Goal: Find contact information: Find contact information

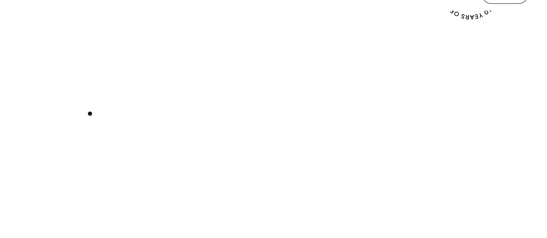
click at [90, 114] on div "Play with Sound" at bounding box center [273, 135] width 509 height 286
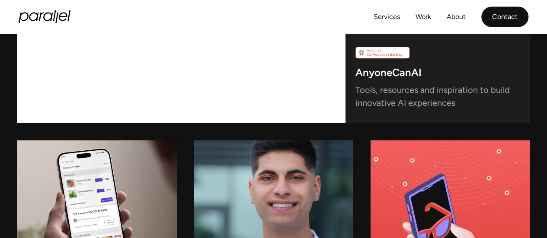
scroll to position [2528, 0]
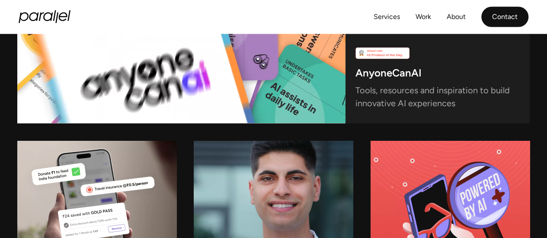
click at [510, 13] on link "Contact" at bounding box center [504, 17] width 47 height 20
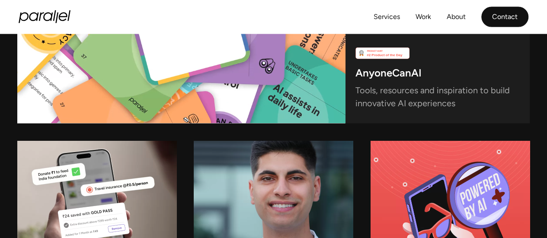
scroll to position [2513, 0]
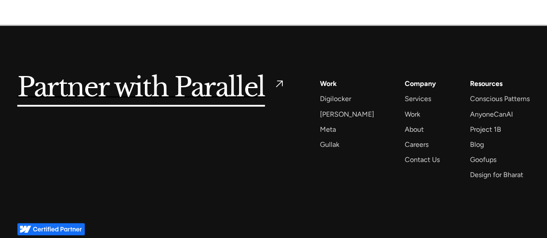
scroll to position [1250, 0]
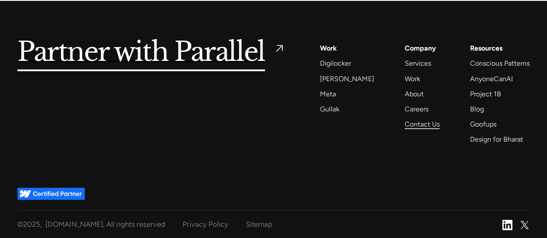
click at [411, 125] on div "Contact Us" at bounding box center [421, 124] width 35 height 12
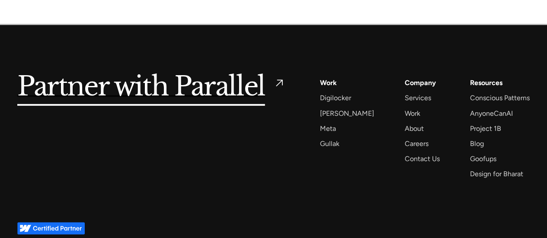
scroll to position [1250, 0]
